Goal: Task Accomplishment & Management: Use online tool/utility

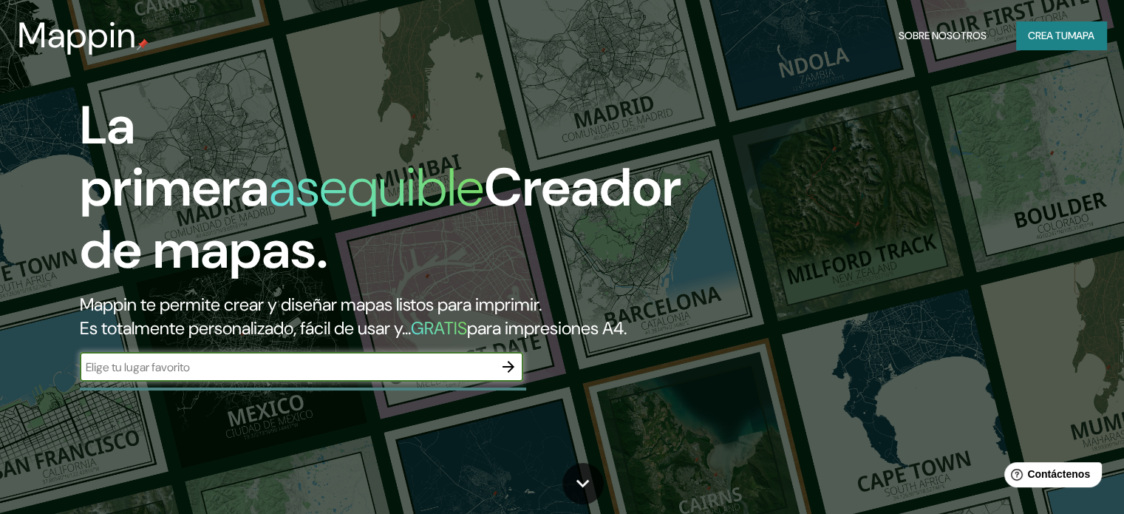
click at [295, 375] on input "text" at bounding box center [287, 366] width 414 height 17
click at [293, 375] on input "text" at bounding box center [287, 366] width 414 height 17
type input "[GEOGRAPHIC_DATA]"
click at [502, 375] on icon "button" at bounding box center [509, 367] width 18 height 18
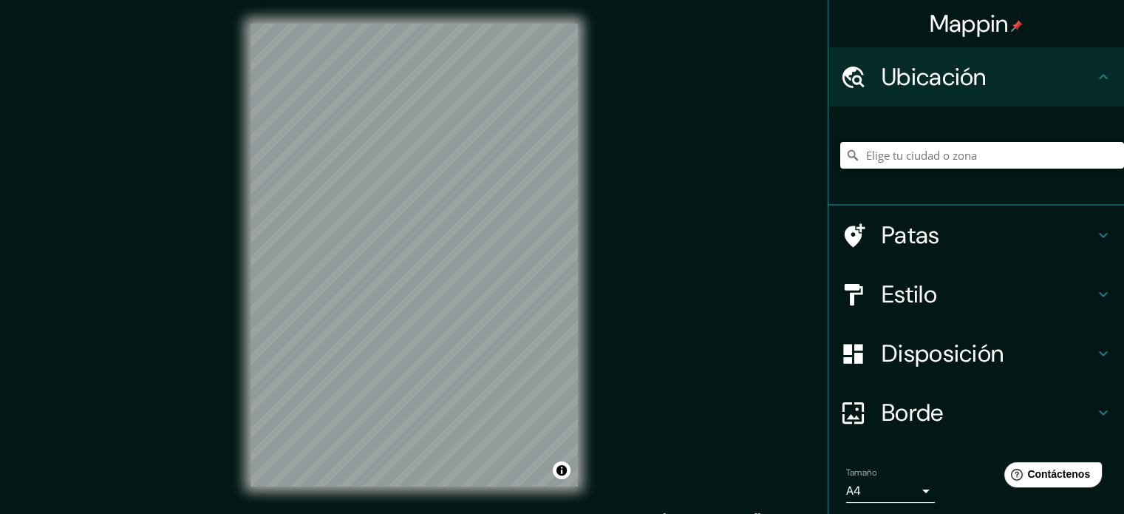
click at [944, 147] on input "Elige tu ciudad o zona" at bounding box center [982, 155] width 284 height 27
type input "[GEOGRAPHIC_DATA], [GEOGRAPHIC_DATA], [GEOGRAPHIC_DATA]"
click at [960, 224] on h4 "Patas" at bounding box center [988, 235] width 213 height 30
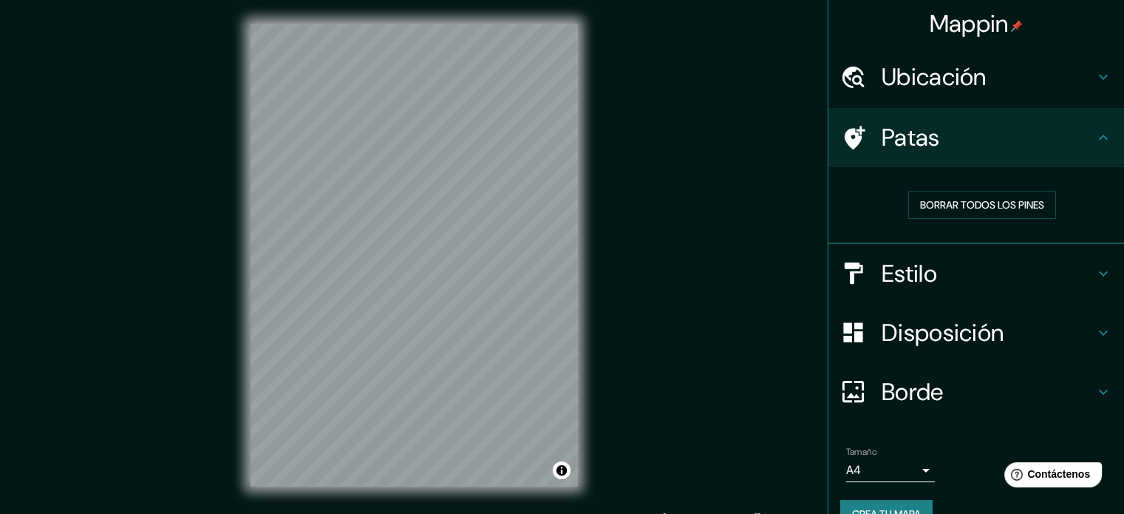
click at [1013, 147] on h4 "Patas" at bounding box center [988, 138] width 213 height 30
click at [982, 390] on h4 "Borde" at bounding box center [988, 392] width 213 height 30
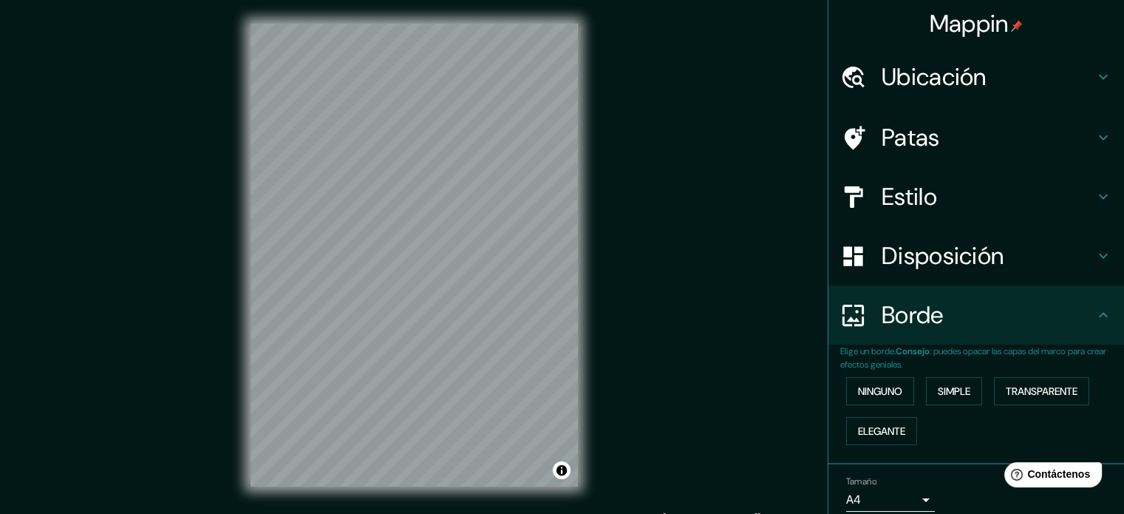
click at [972, 362] on p "Elige un borde. Consejo : puedes opacar las capas del marco para crear efectos …" at bounding box center [982, 357] width 284 height 27
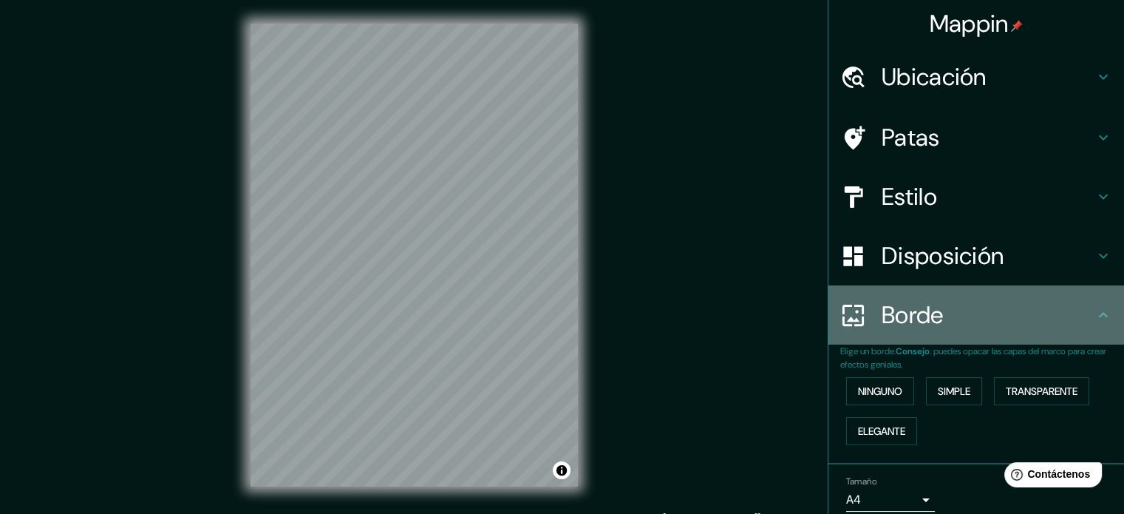
click at [967, 336] on div "Borde" at bounding box center [976, 314] width 296 height 59
click at [968, 316] on h4 "Borde" at bounding box center [988, 315] width 213 height 30
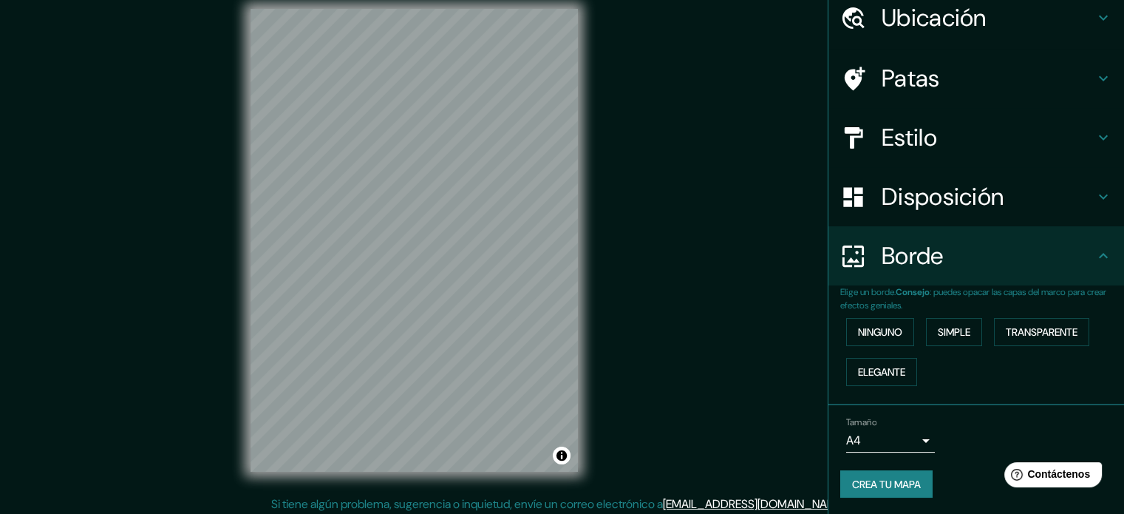
scroll to position [19, 0]
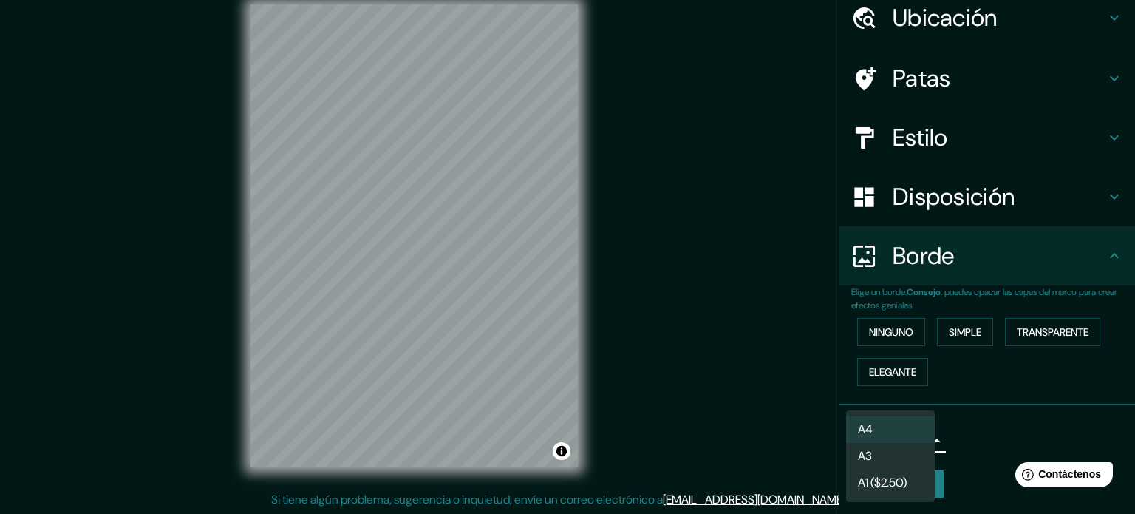
click at [913, 430] on body "Mappin Ubicación Barranquilla, Atlántico, Colombia Barranquilla Atlántico, Colo…" at bounding box center [567, 238] width 1135 height 514
click at [946, 423] on div at bounding box center [567, 257] width 1135 height 514
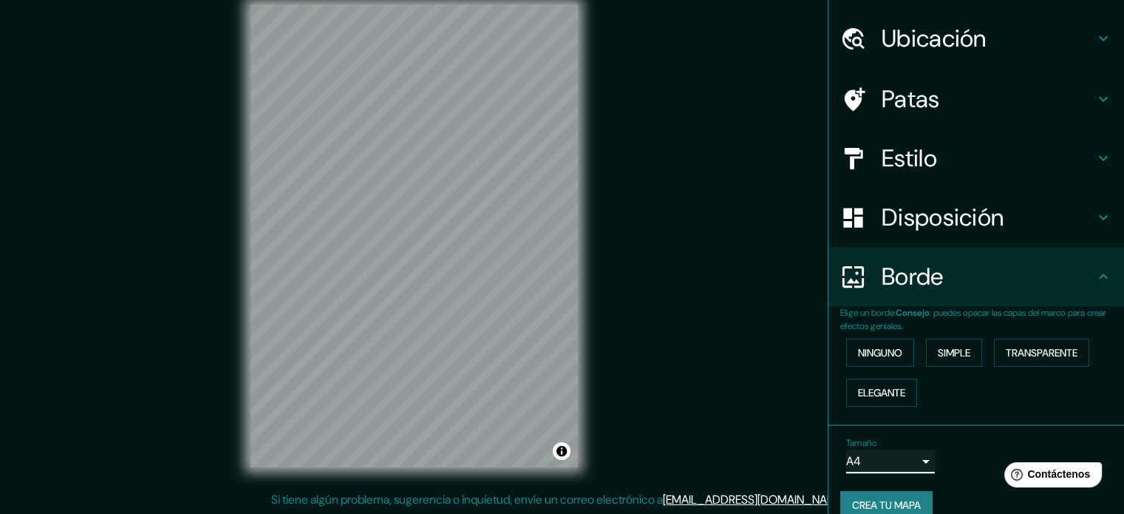
scroll to position [59, 0]
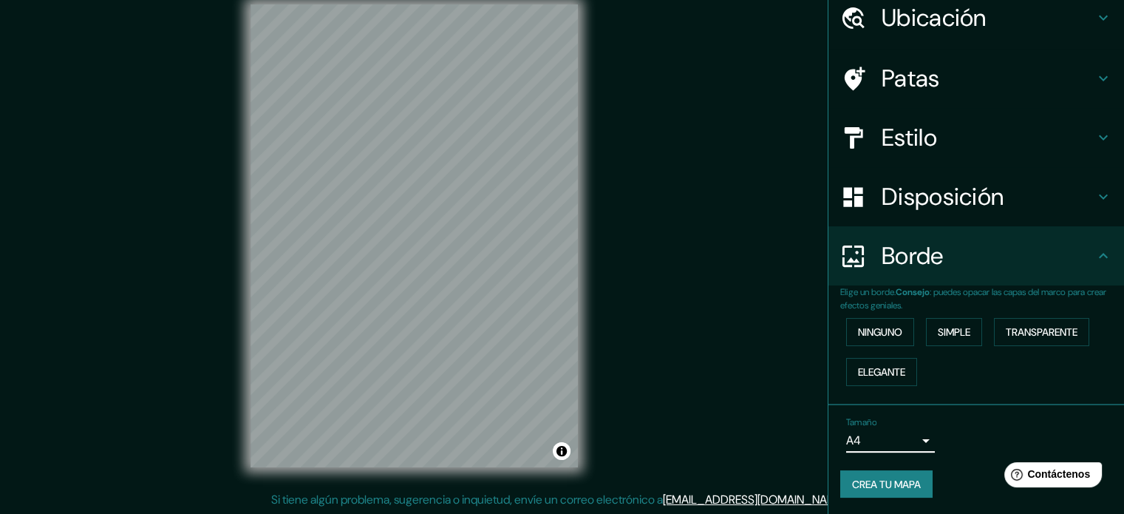
click at [896, 489] on font "Crea tu mapa" at bounding box center [886, 483] width 69 height 19
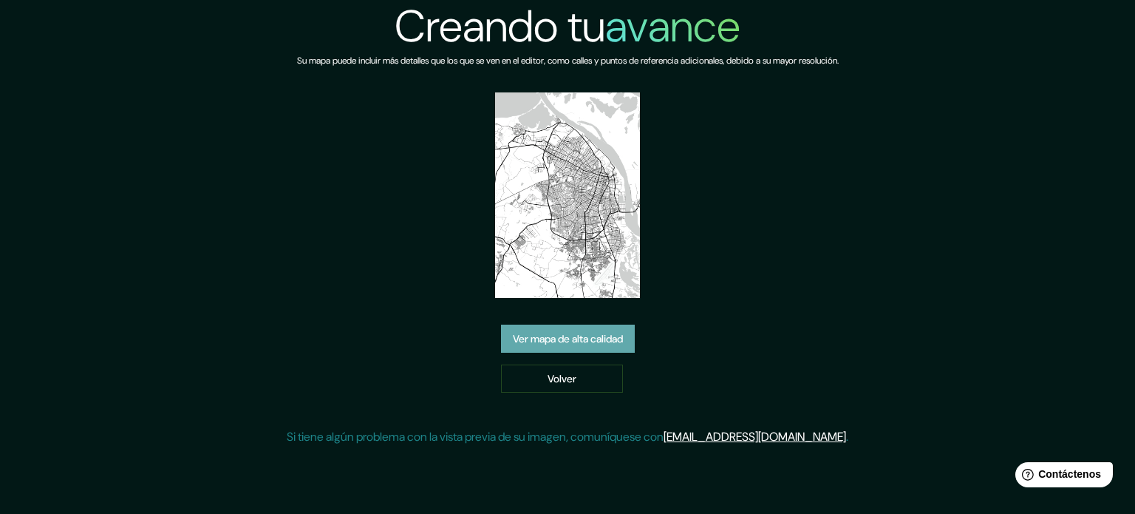
click at [544, 332] on font "Ver mapa de alta calidad" at bounding box center [568, 338] width 110 height 13
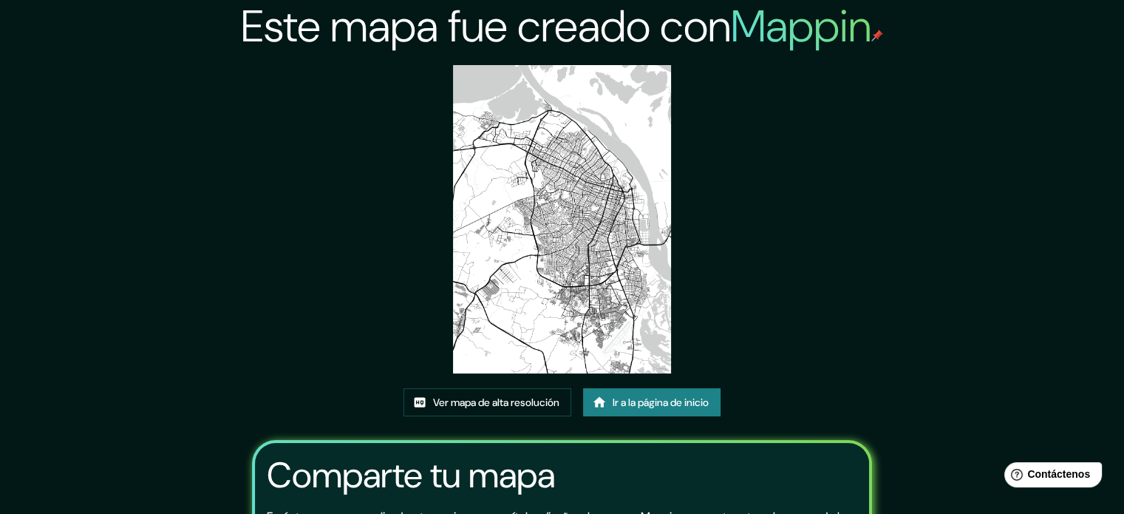
scroll to position [148, 0]
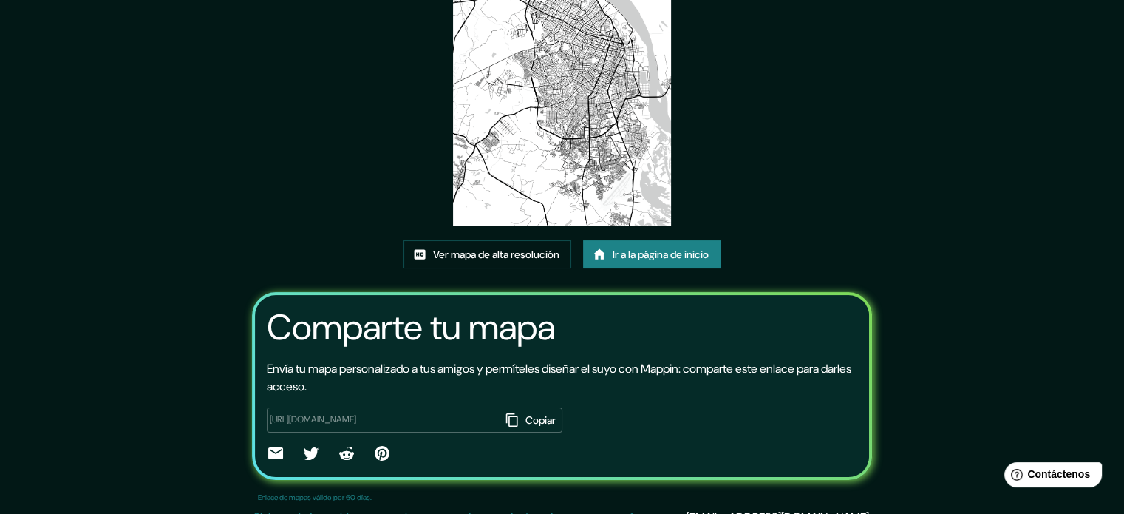
click at [525, 420] on font "Copiar" at bounding box center [540, 419] width 30 height 13
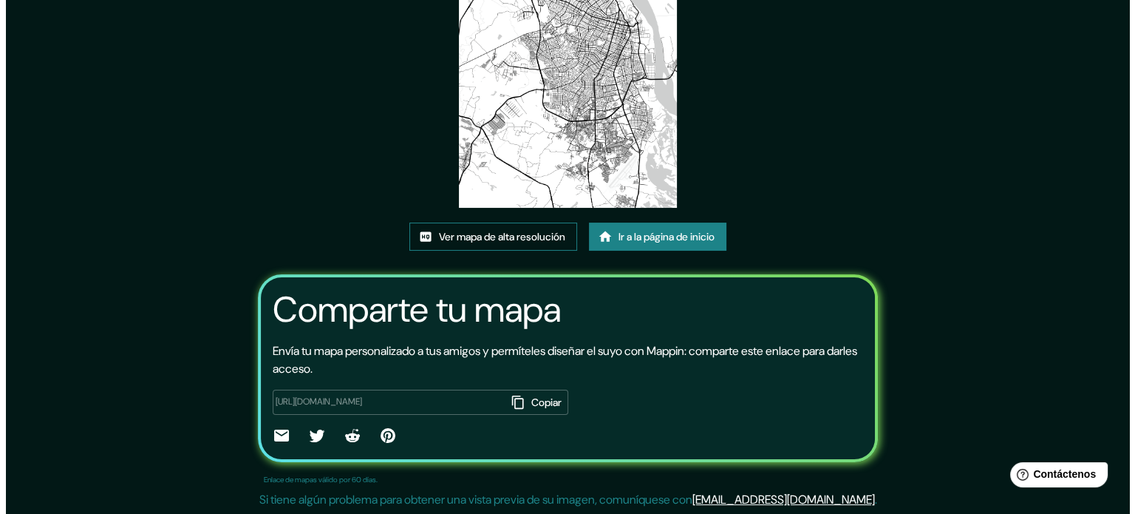
scroll to position [0, 0]
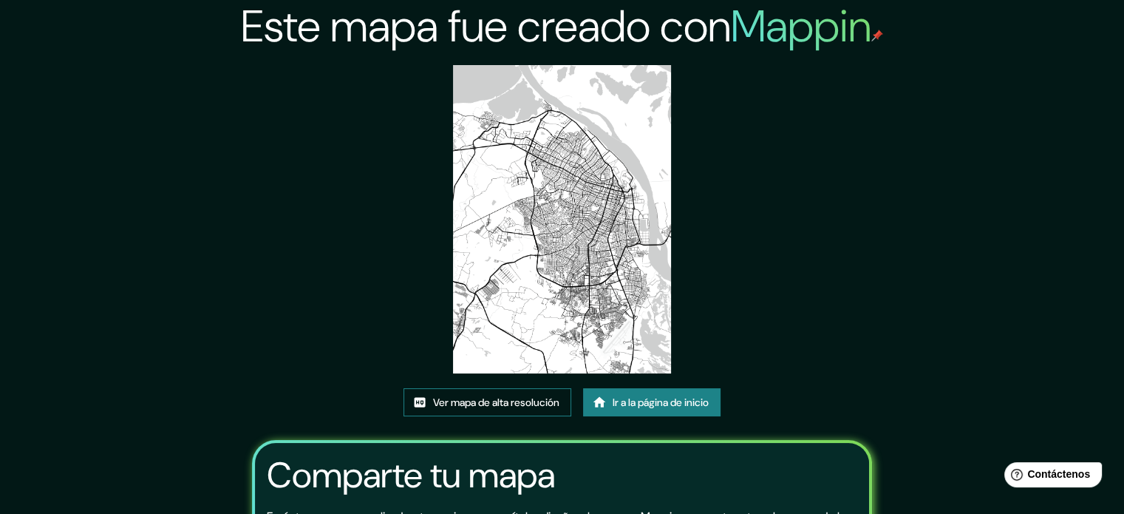
click at [491, 403] on font "Ver mapa de alta resolución" at bounding box center [496, 401] width 126 height 13
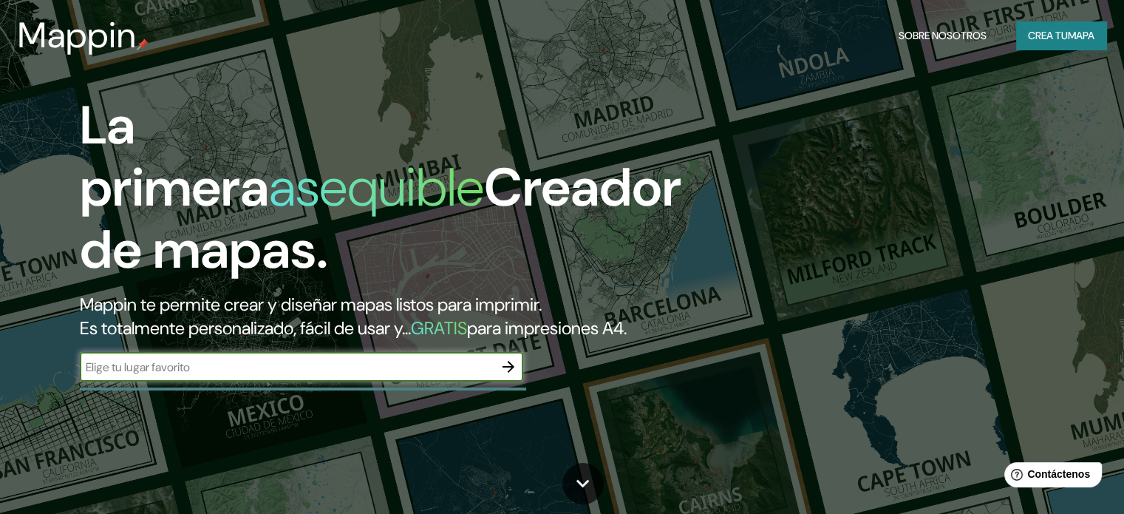
click at [321, 375] on input "text" at bounding box center [287, 366] width 414 height 17
click at [170, 375] on input "text" at bounding box center [287, 366] width 414 height 17
type input "[GEOGRAPHIC_DATA]"
click at [505, 375] on icon "button" at bounding box center [509, 367] width 18 height 18
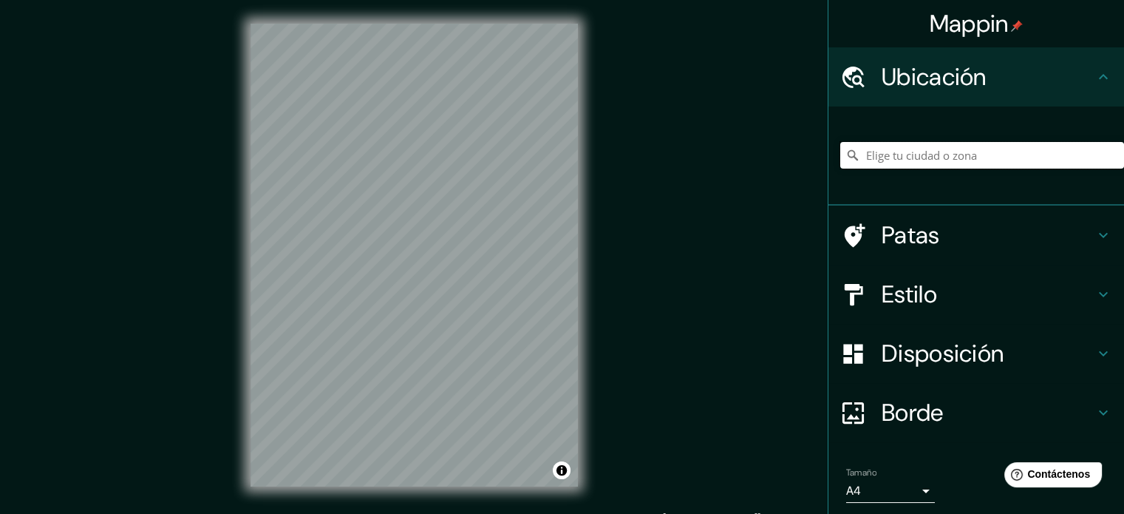
click at [897, 162] on input "Elige tu ciudad o zona" at bounding box center [982, 155] width 284 height 27
click at [896, 165] on input "[GEOGRAPHIC_DATA], [GEOGRAPHIC_DATA], [GEOGRAPHIC_DATA]" at bounding box center [982, 155] width 284 height 27
drag, startPoint x: 1055, startPoint y: 165, endPoint x: 760, endPoint y: 168, distance: 294.9
click at [760, 168] on div "Mappin Ubicación Barranquilla, Atlántico, Colombia Patas Estilo Disposición Bor…" at bounding box center [562, 267] width 1124 height 534
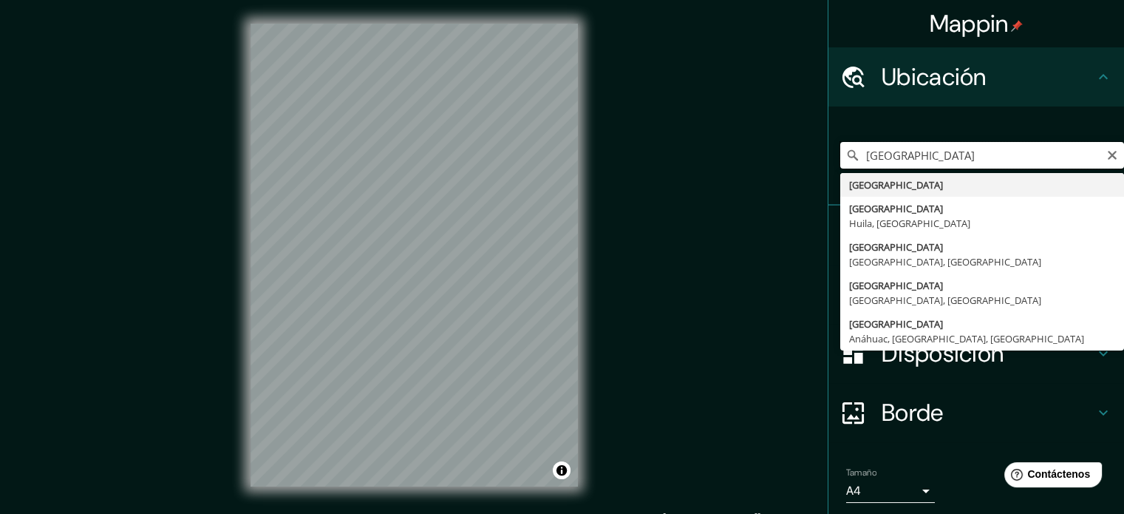
type input "Colombia"
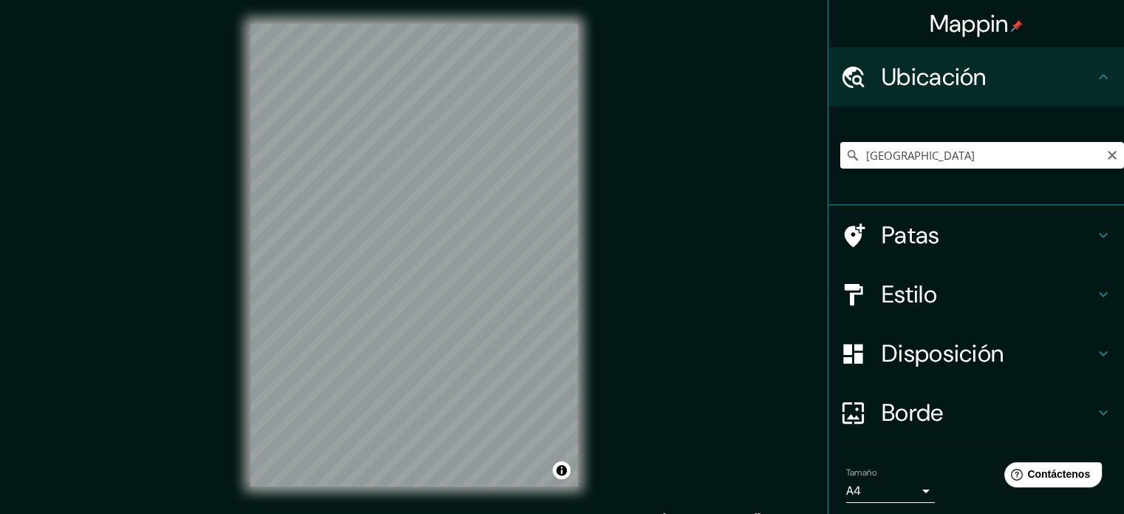
click at [933, 149] on input "Colombia" at bounding box center [982, 155] width 284 height 27
click at [920, 162] on input "Colombia" at bounding box center [982, 155] width 284 height 27
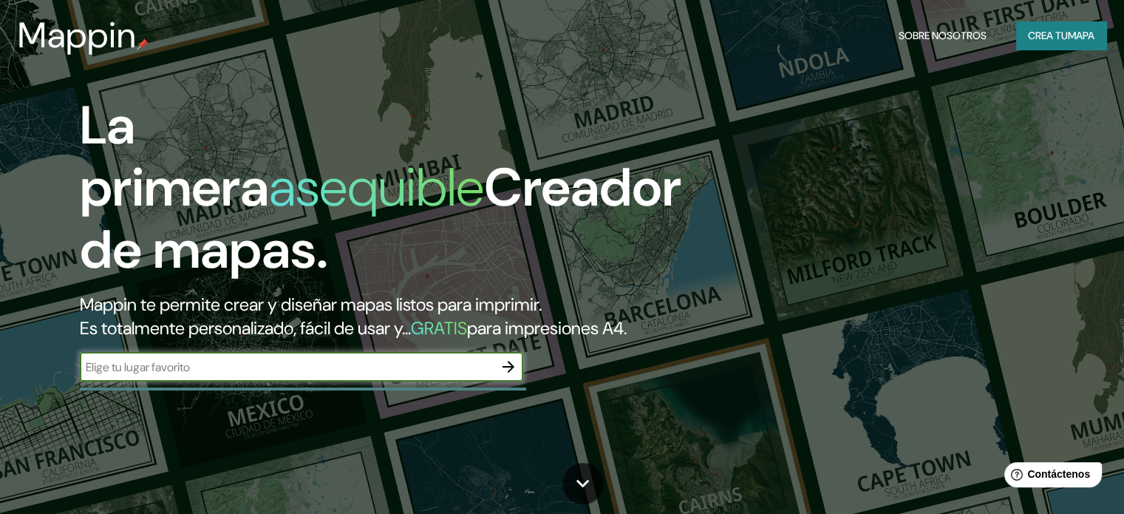
click at [318, 375] on input "text" at bounding box center [287, 366] width 414 height 17
type input "[GEOGRAPHIC_DATA]"
click at [498, 381] on button "button" at bounding box center [509, 367] width 30 height 30
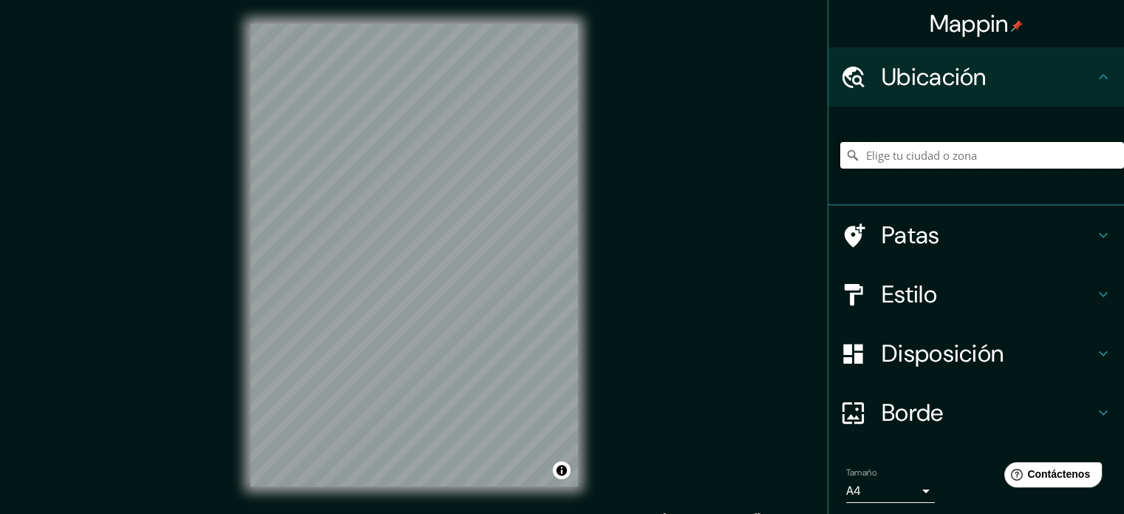
click at [1040, 151] on input "Elige tu ciudad o zona" at bounding box center [982, 155] width 284 height 27
drag, startPoint x: 1080, startPoint y: 156, endPoint x: 836, endPoint y: 157, distance: 243.1
click at [840, 157] on div "[GEOGRAPHIC_DATA], [GEOGRAPHIC_DATA], [GEOGRAPHIC_DATA], [GEOGRAPHIC_DATA] [GEO…" at bounding box center [982, 155] width 284 height 27
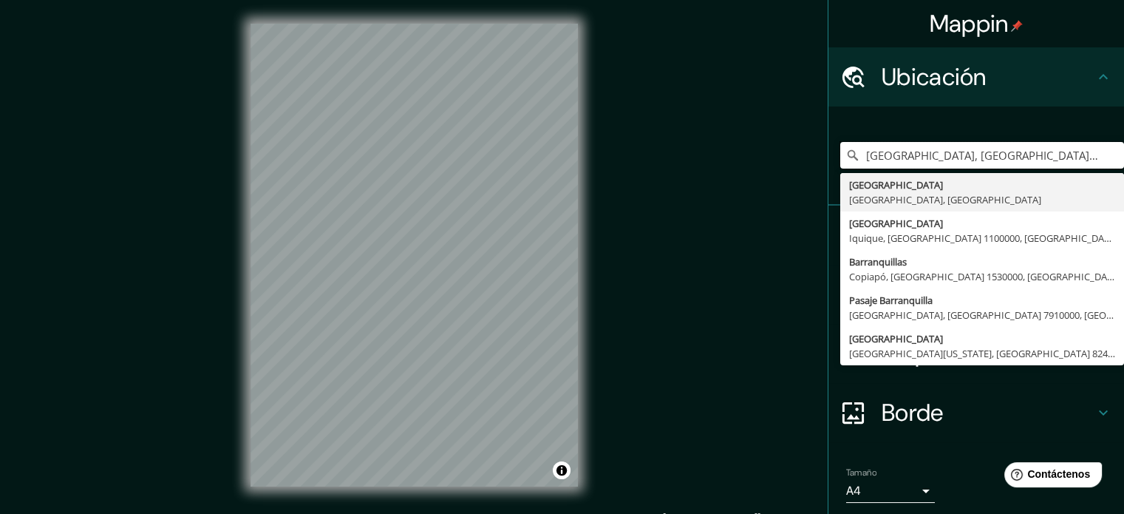
drag, startPoint x: 1029, startPoint y: 150, endPoint x: 848, endPoint y: 135, distance: 181.6
click at [848, 135] on div "[GEOGRAPHIC_DATA], [GEOGRAPHIC_DATA], [GEOGRAPHIC_DATA] [GEOGRAPHIC_DATA], [GEO…" at bounding box center [982, 155] width 284 height 74
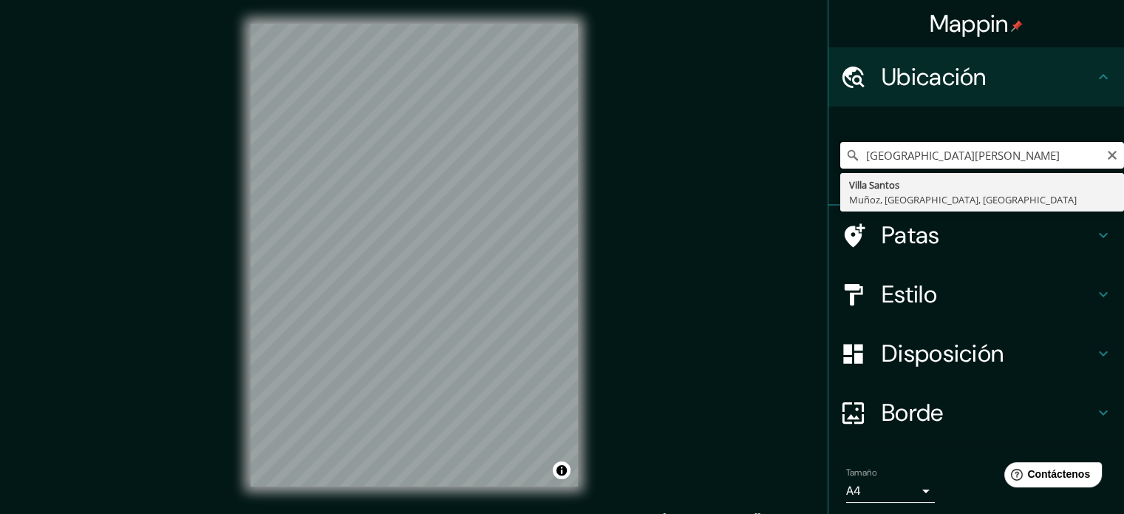
type input "[GEOGRAPHIC_DATA]"
